Goal: Navigation & Orientation: Find specific page/section

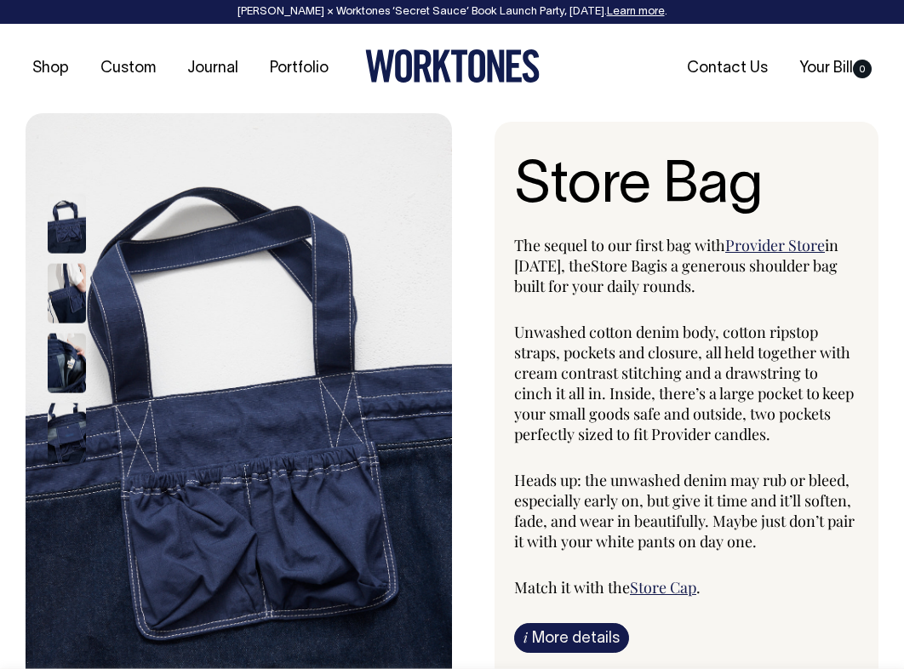
click at [75, 330] on div at bounding box center [89, 363] width 85 height 70
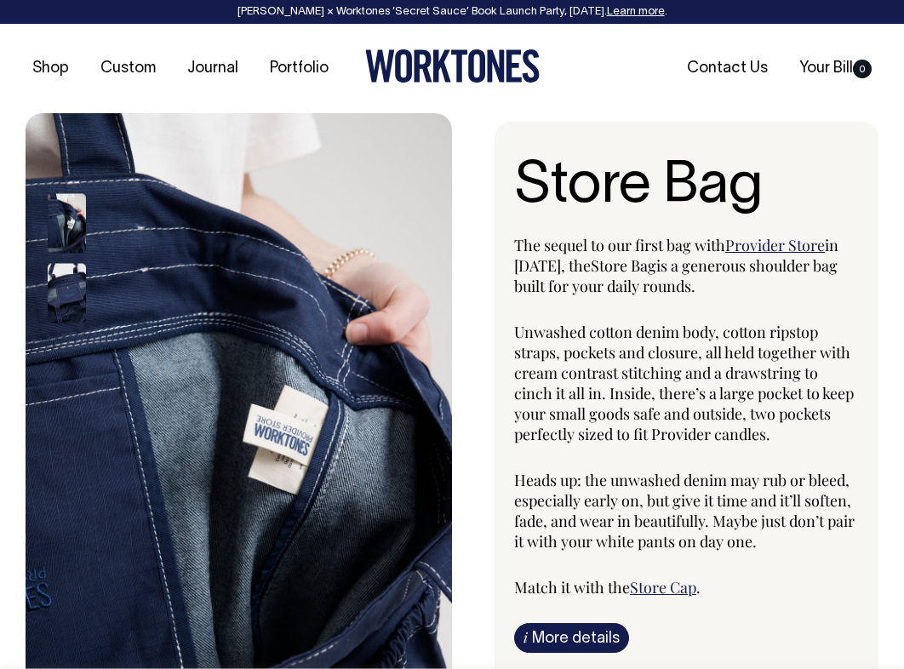
click at [65, 414] on div at bounding box center [89, 433] width 85 height 488
click at [62, 266] on img at bounding box center [67, 294] width 38 height 60
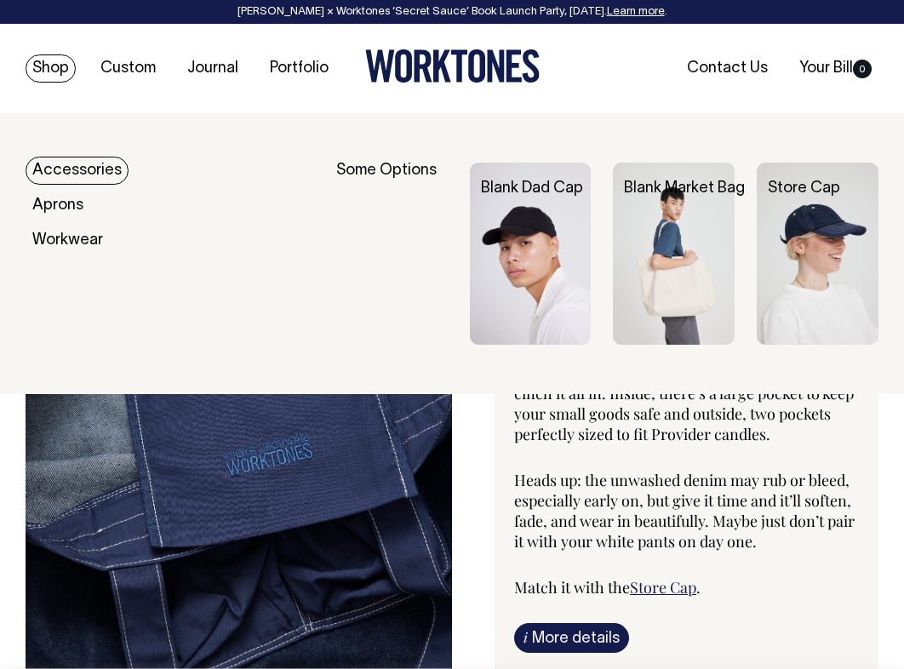
click at [80, 172] on link "Accessories" at bounding box center [77, 171] width 103 height 28
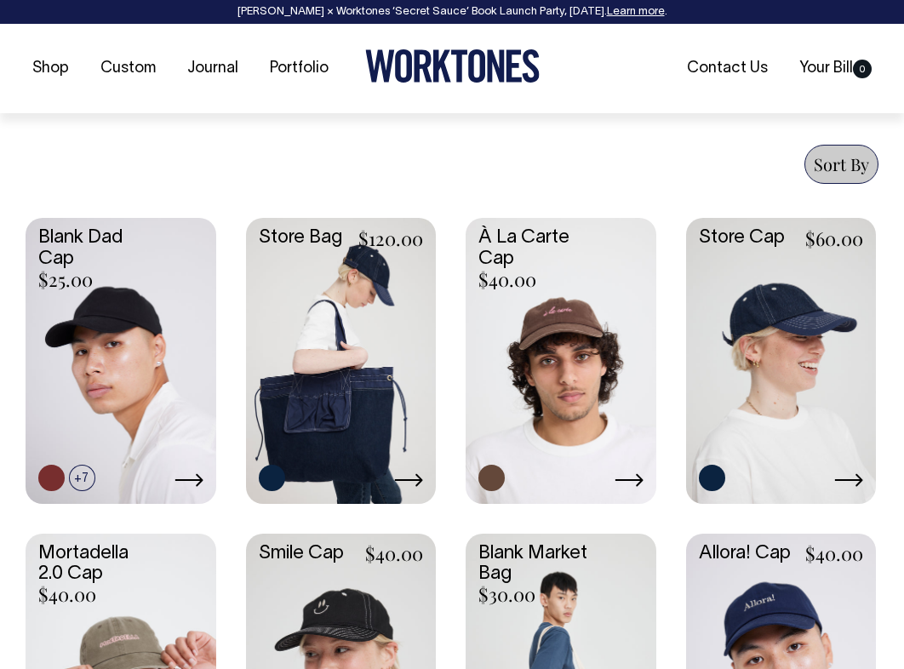
scroll to position [769, 0]
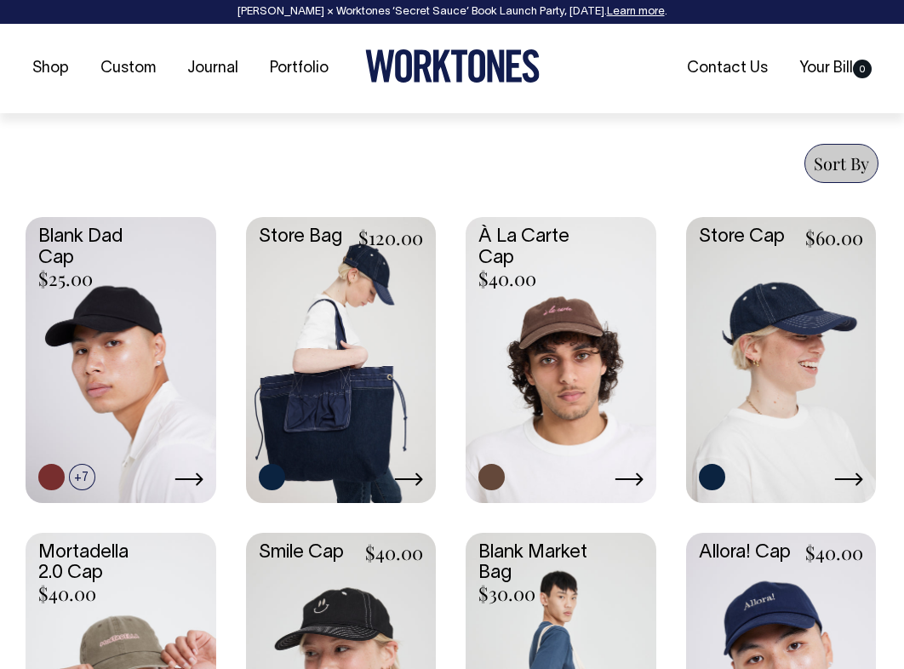
click at [419, 479] on icon at bounding box center [408, 479] width 29 height 14
